Goal: Information Seeking & Learning: Learn about a topic

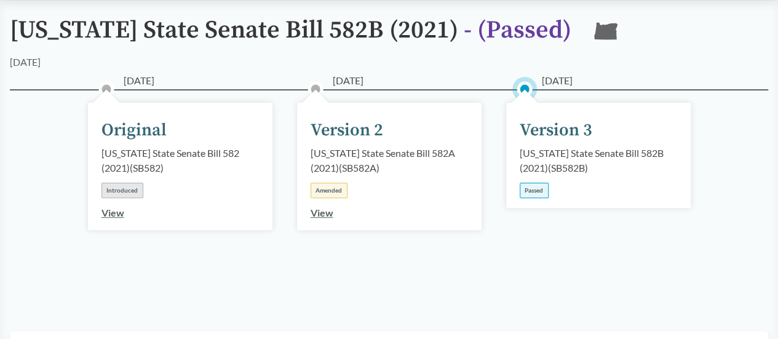
scroll to position [113, 0]
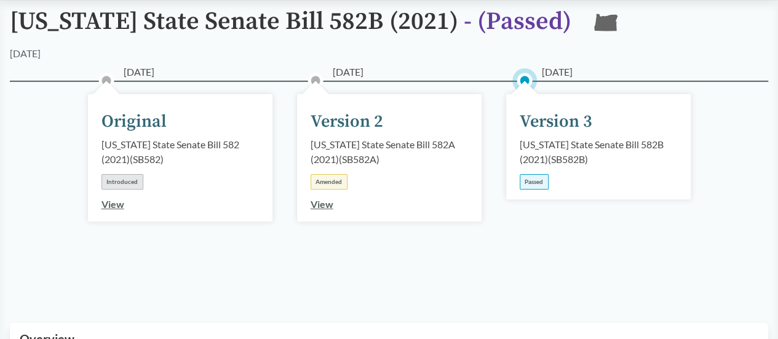
click at [553, 129] on div "Version 3" at bounding box center [556, 122] width 73 height 26
click at [534, 184] on div "Passed" at bounding box center [534, 181] width 29 height 15
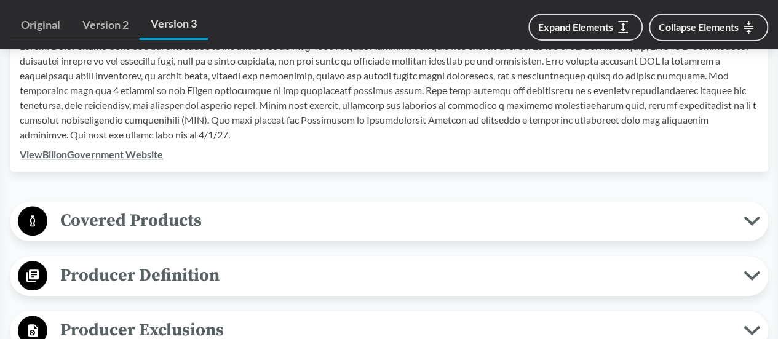
scroll to position [438, 0]
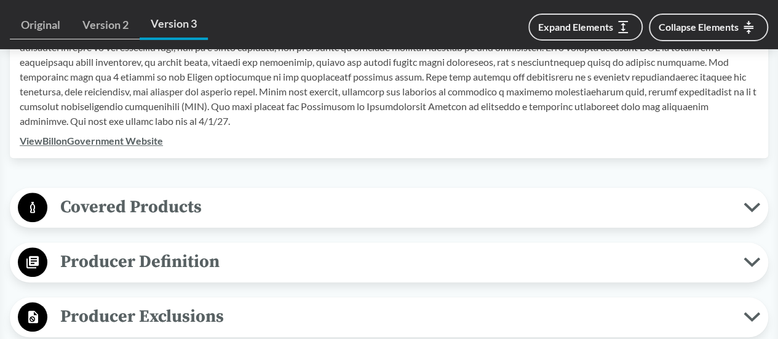
click at [754, 259] on icon at bounding box center [752, 262] width 17 height 10
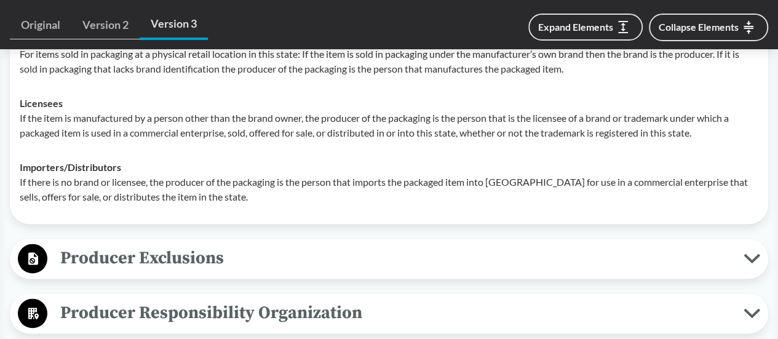
scroll to position [703, 0]
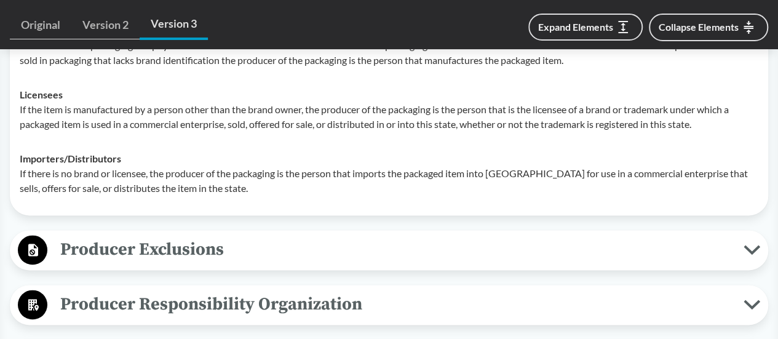
click at [747, 248] on icon at bounding box center [752, 250] width 13 height 6
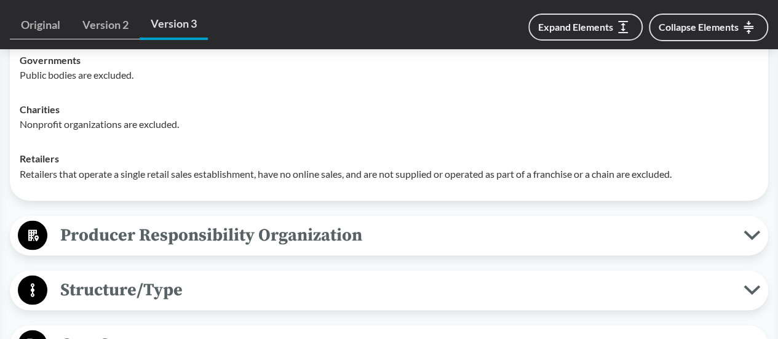
scroll to position [1020, 0]
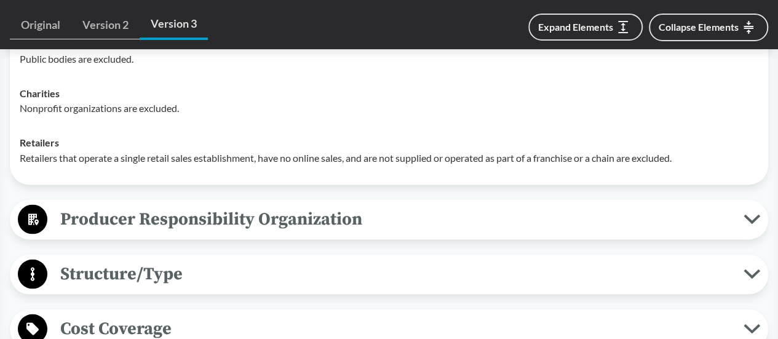
click at [751, 211] on button "Producer Responsibility Organization" at bounding box center [389, 219] width 750 height 31
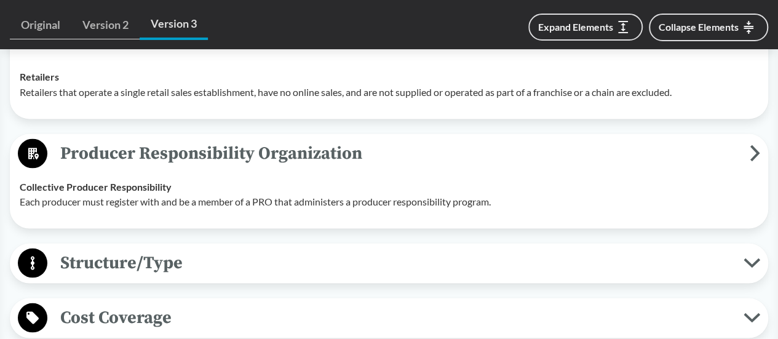
scroll to position [1089, 0]
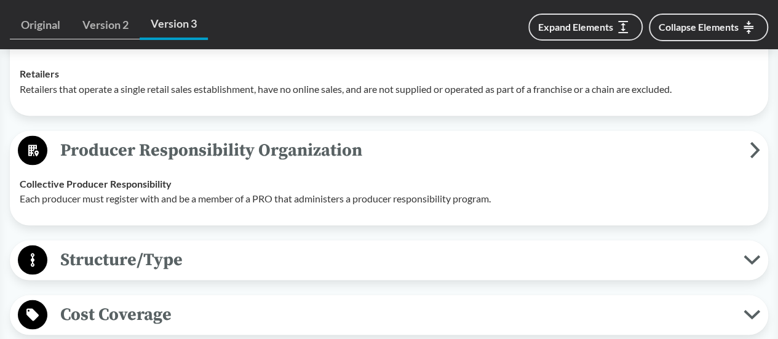
click at [753, 259] on icon at bounding box center [752, 260] width 17 height 10
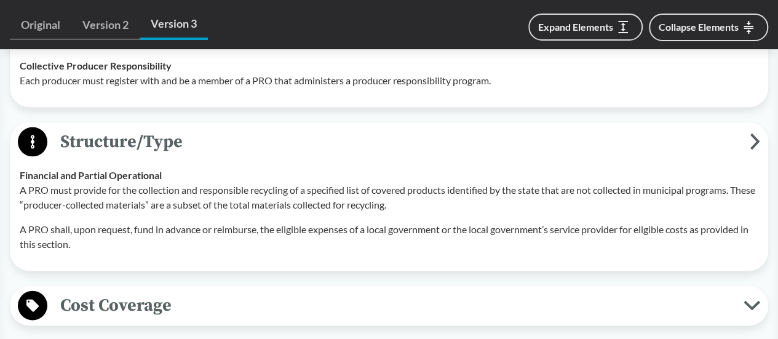
scroll to position [1224, 0]
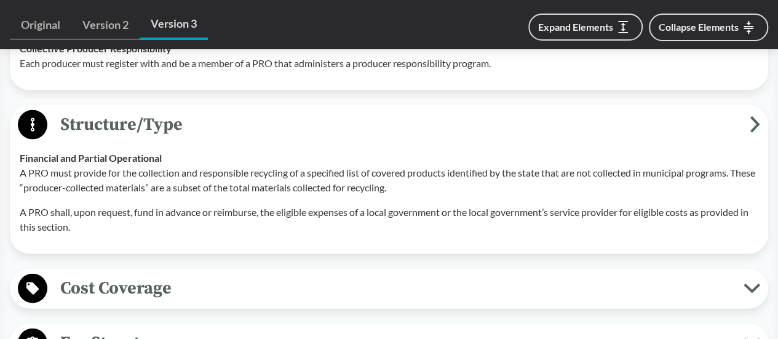
click at [748, 298] on button "Cost Coverage" at bounding box center [389, 288] width 750 height 31
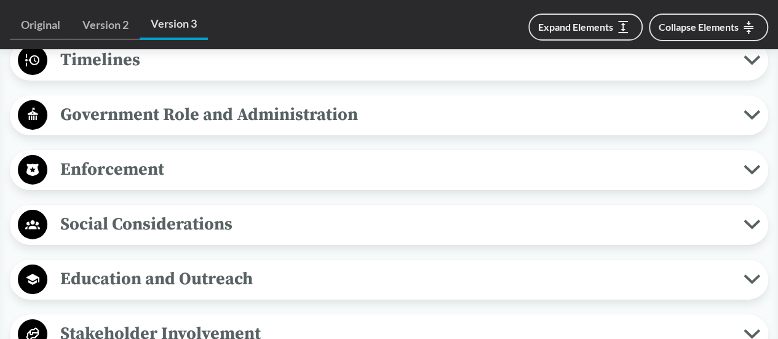
scroll to position [1976, 0]
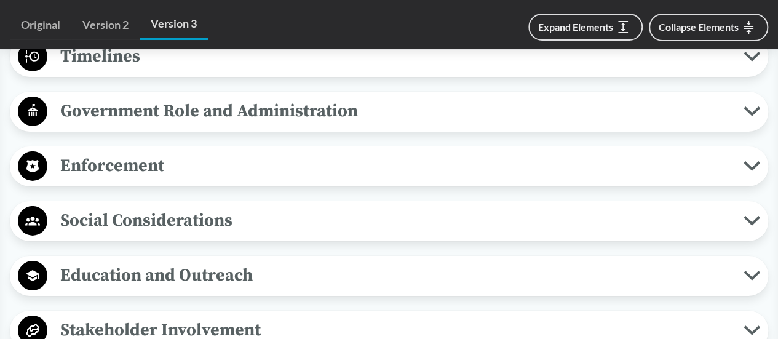
click at [752, 157] on button "Enforcement" at bounding box center [389, 166] width 750 height 31
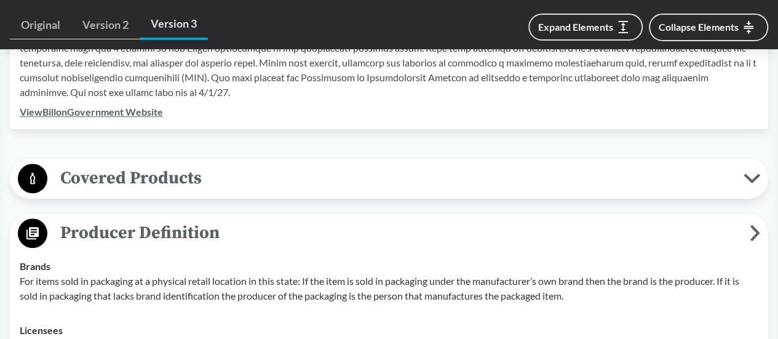
scroll to position [459, 0]
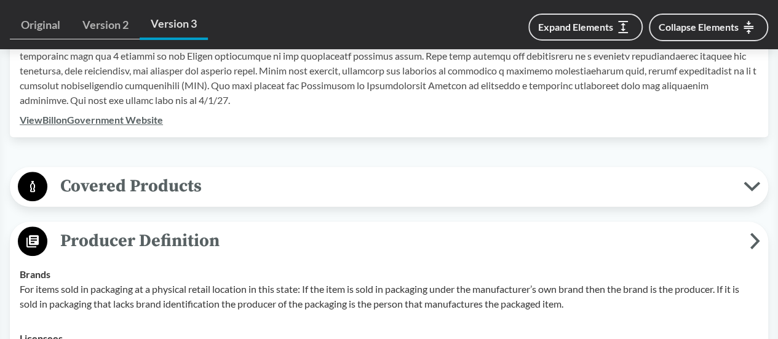
click at [749, 186] on icon at bounding box center [752, 186] width 13 height 6
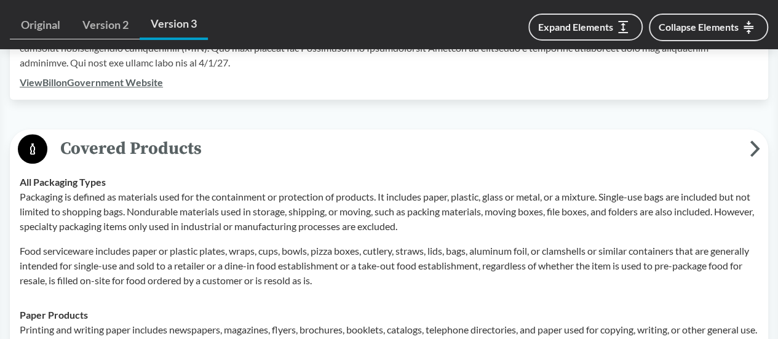
scroll to position [501, 0]
